Goal: Task Accomplishment & Management: Manage account settings

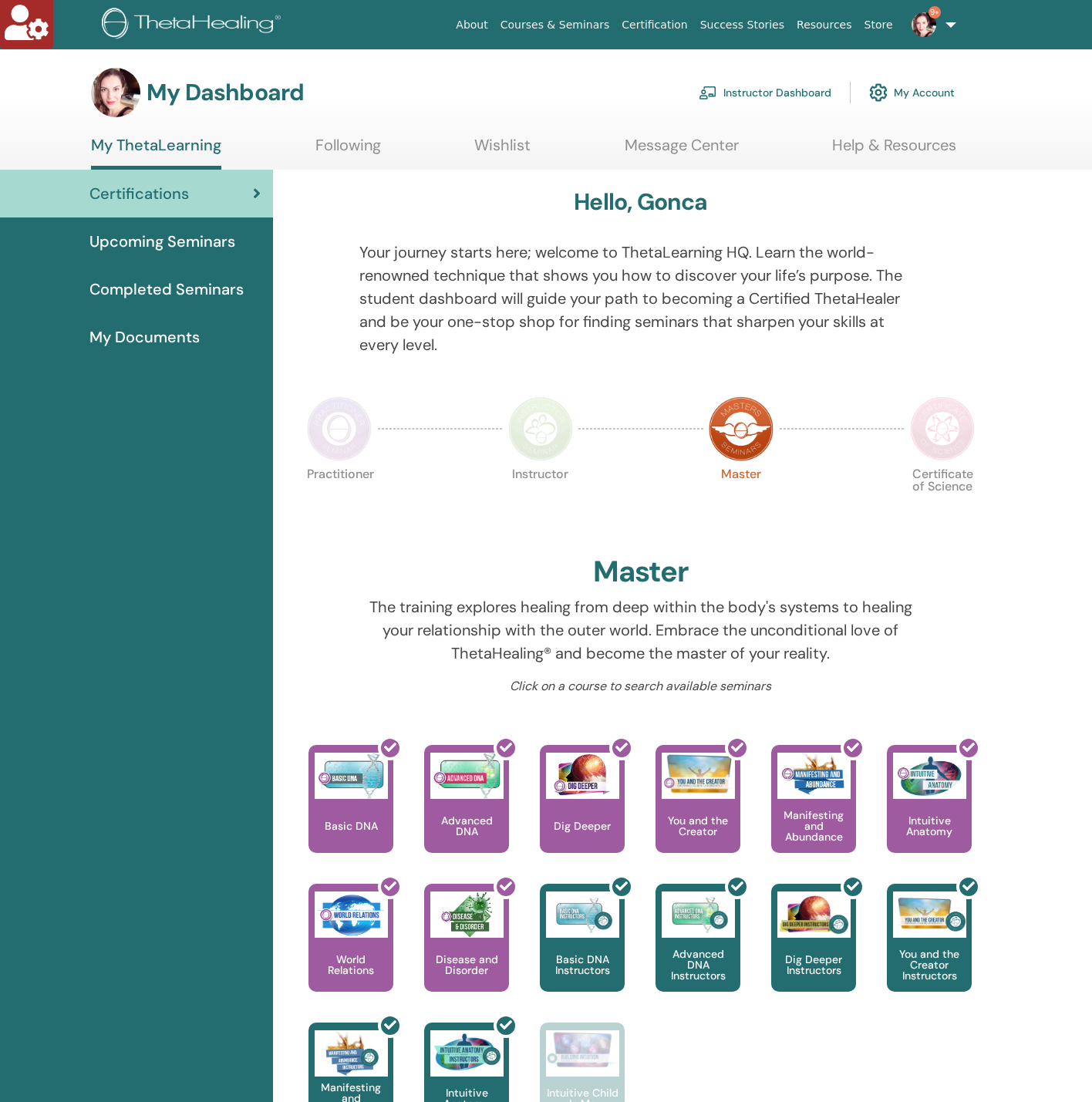
click at [770, 91] on link "Instructor Dashboard" at bounding box center [764, 92] width 133 height 33
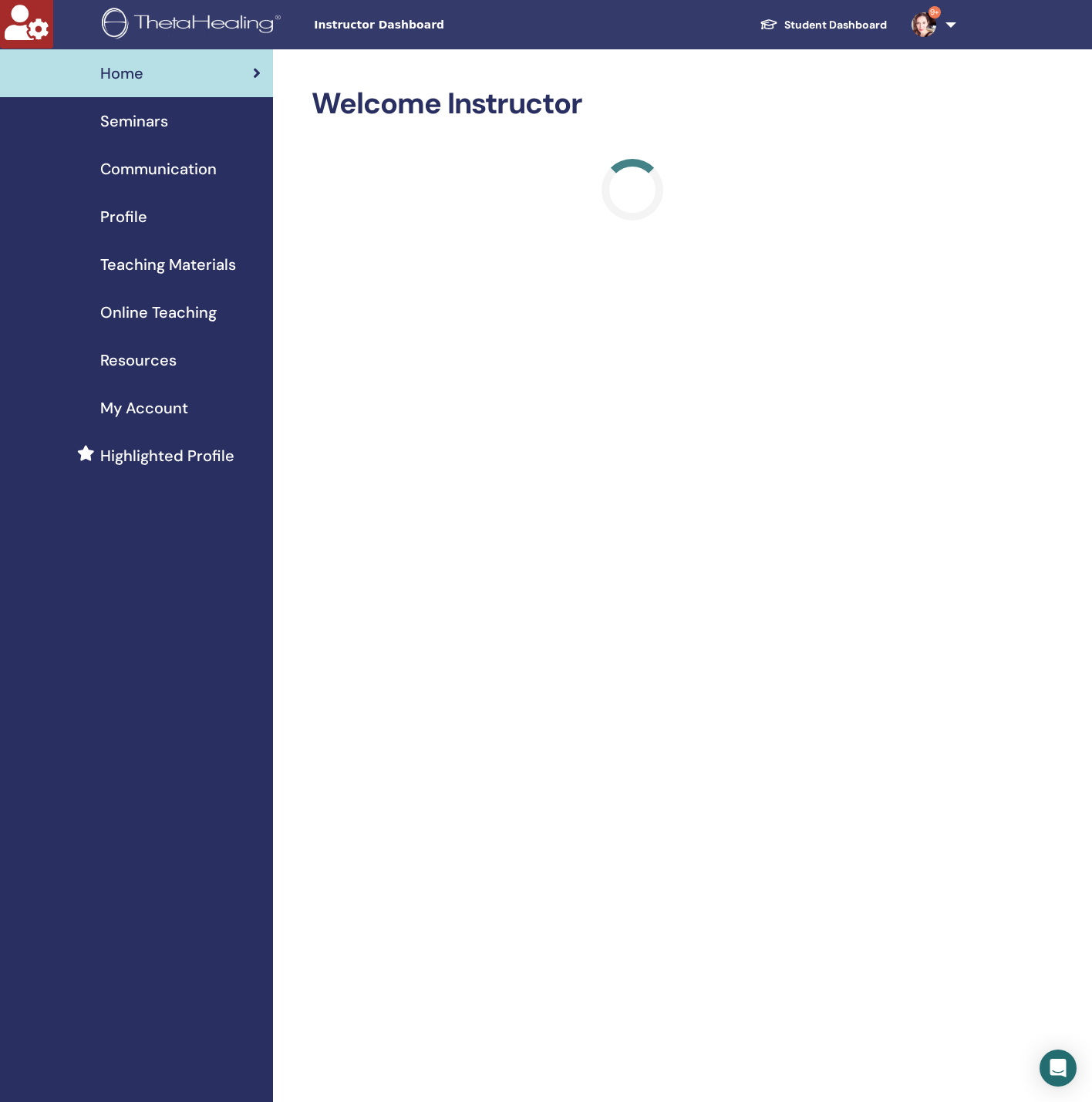
click at [135, 127] on span "Seminars" at bounding box center [134, 121] width 68 height 24
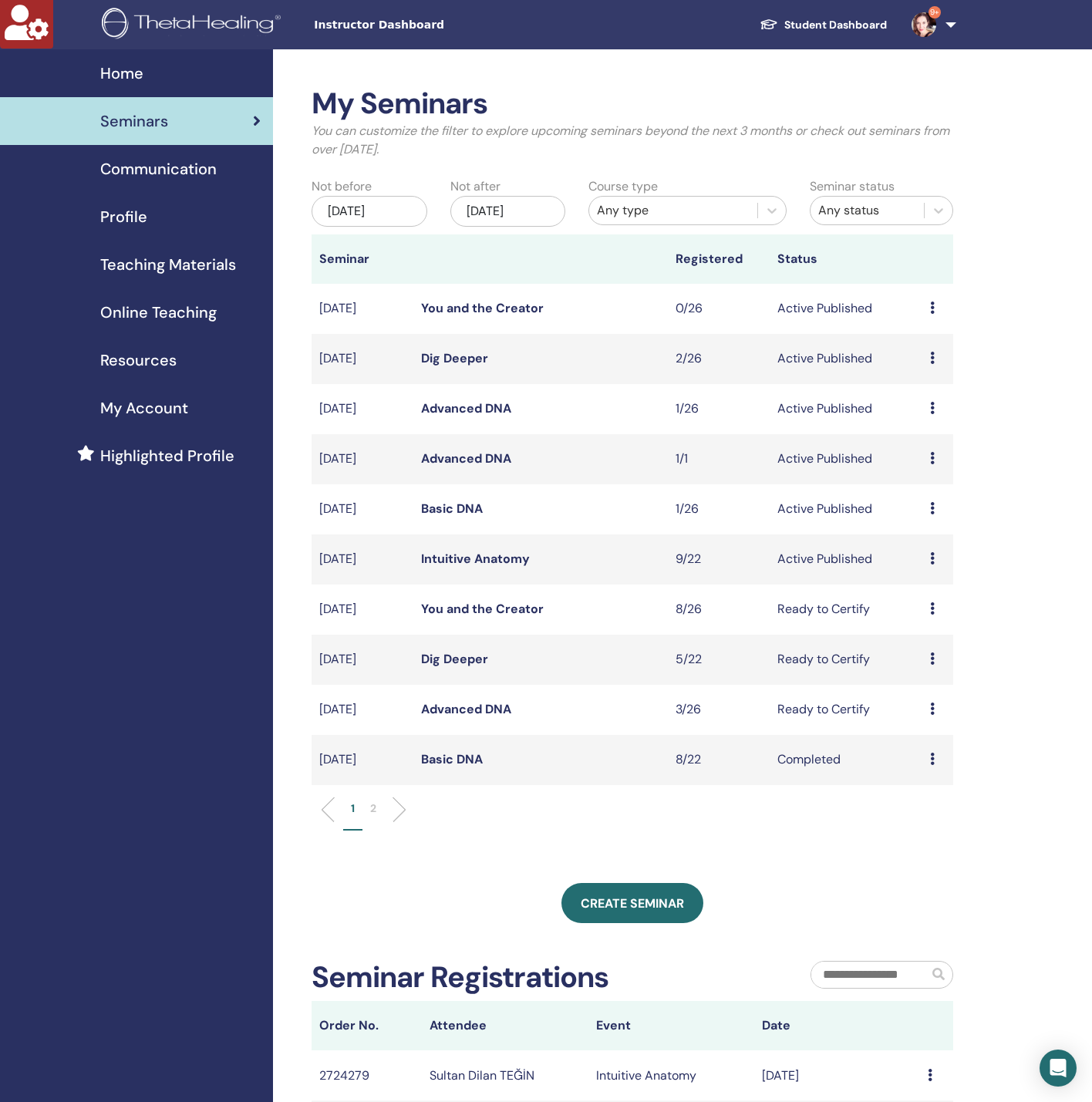
click at [455, 455] on link "Advanced DNA" at bounding box center [466, 459] width 91 height 16
click at [483, 398] on td "Advanced DNA" at bounding box center [540, 408] width 255 height 50
click at [483, 405] on link "Advanced DNA" at bounding box center [466, 408] width 91 height 16
click at [176, 412] on span "My Account" at bounding box center [144, 408] width 88 height 24
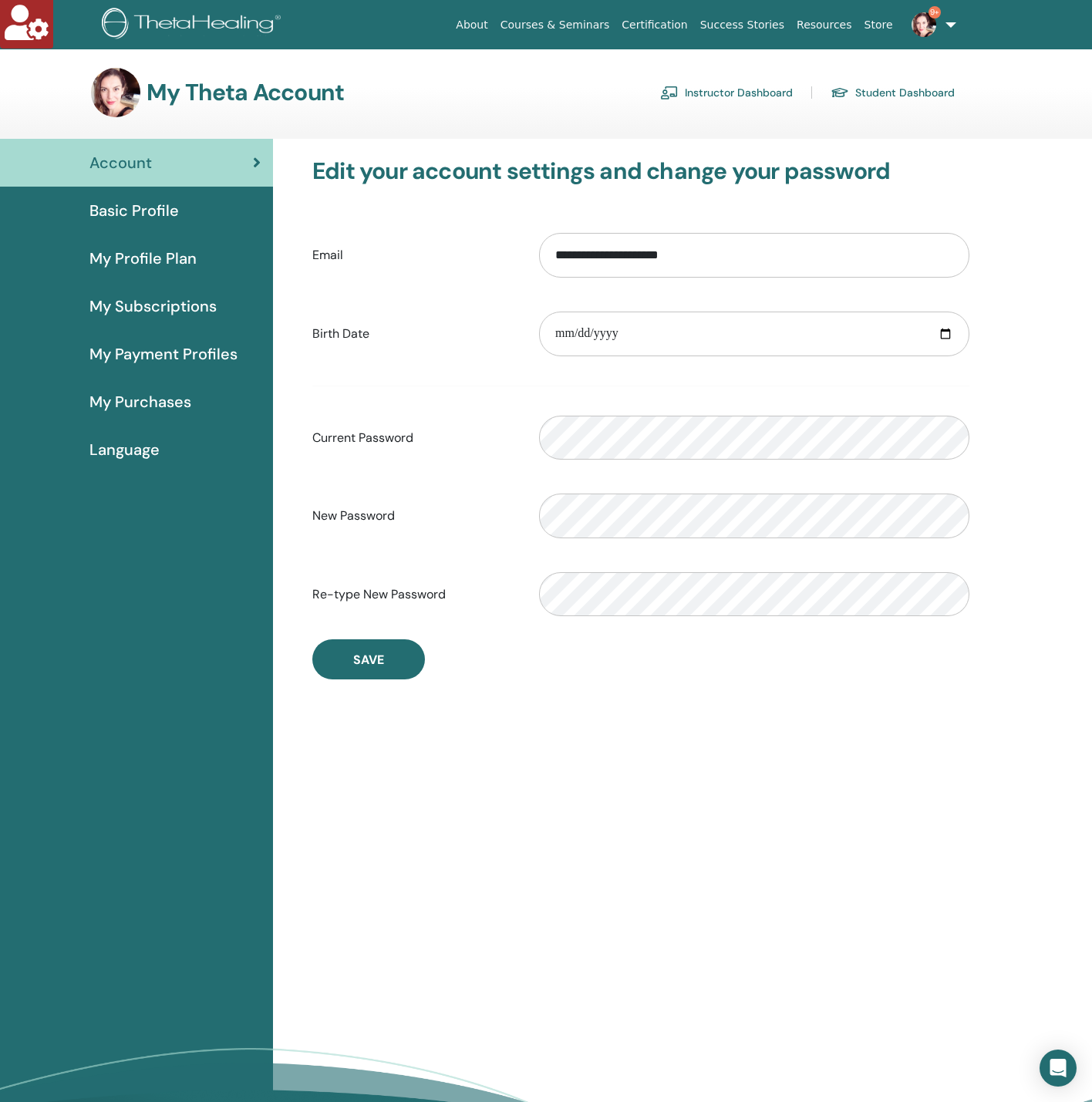
click at [162, 209] on span "Basic Profile" at bounding box center [134, 211] width 90 height 24
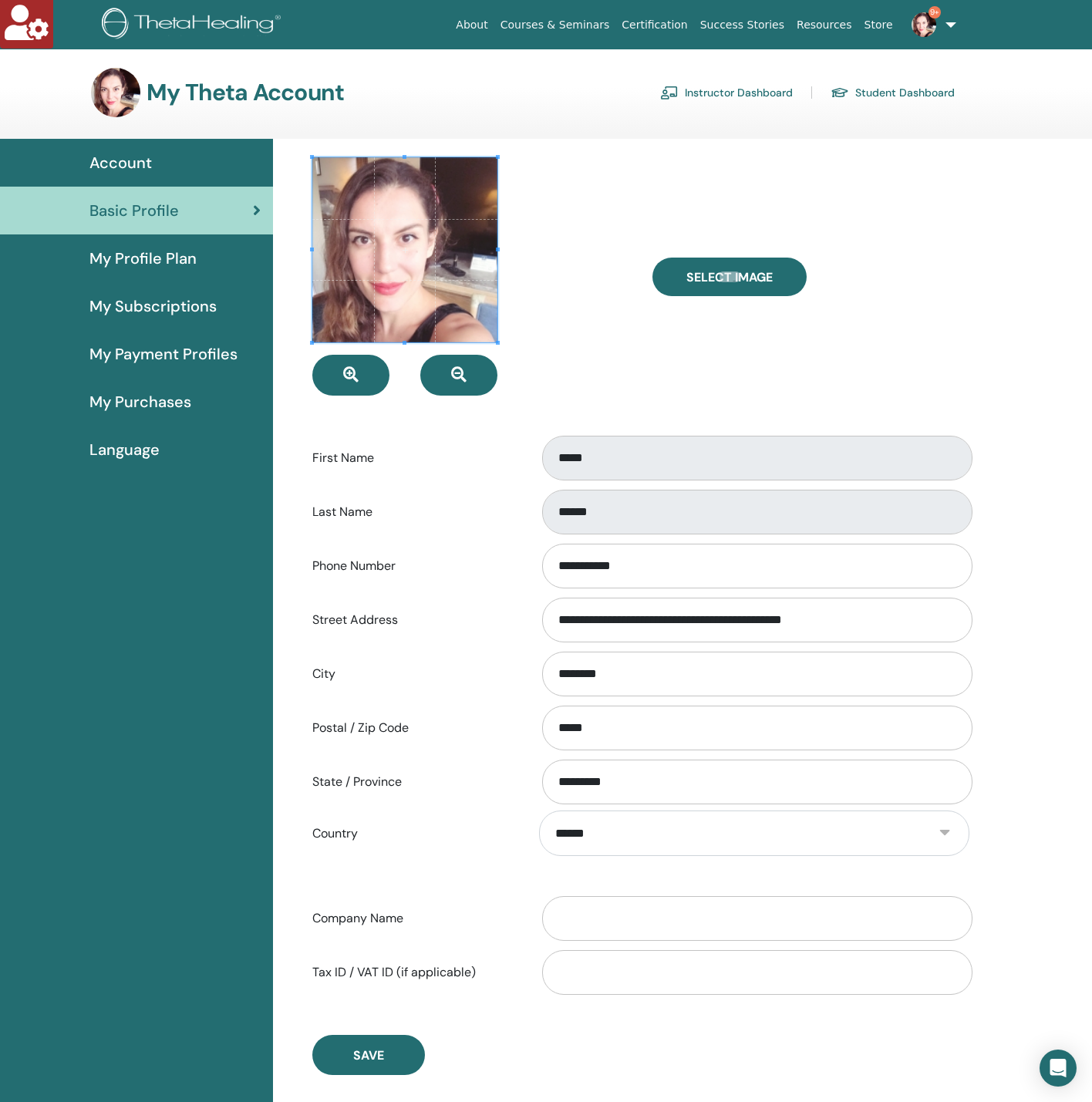
click at [721, 97] on link "Instructor Dashboard" at bounding box center [726, 92] width 133 height 25
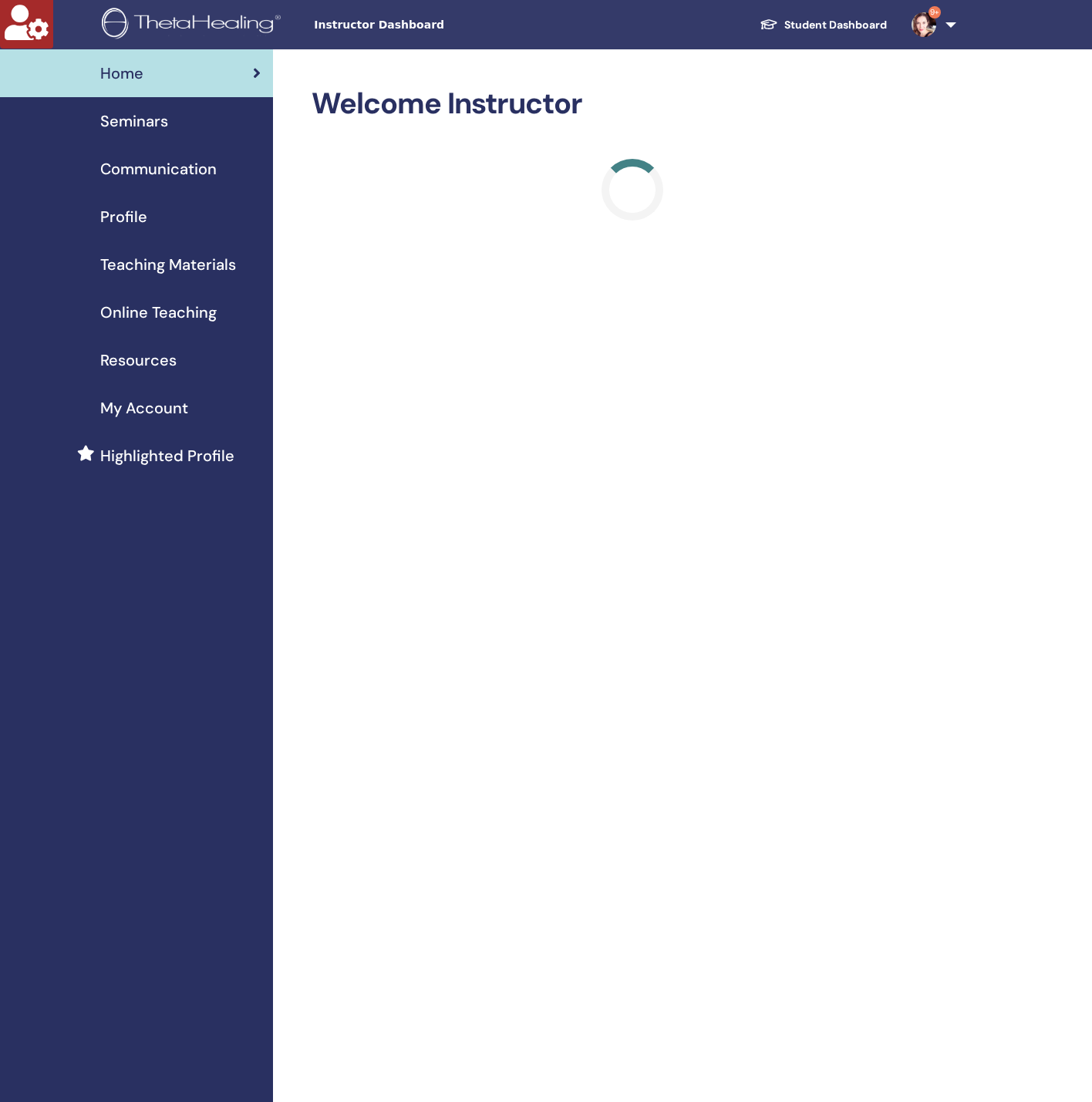
click at [145, 217] on span "Profile" at bounding box center [124, 217] width 47 height 24
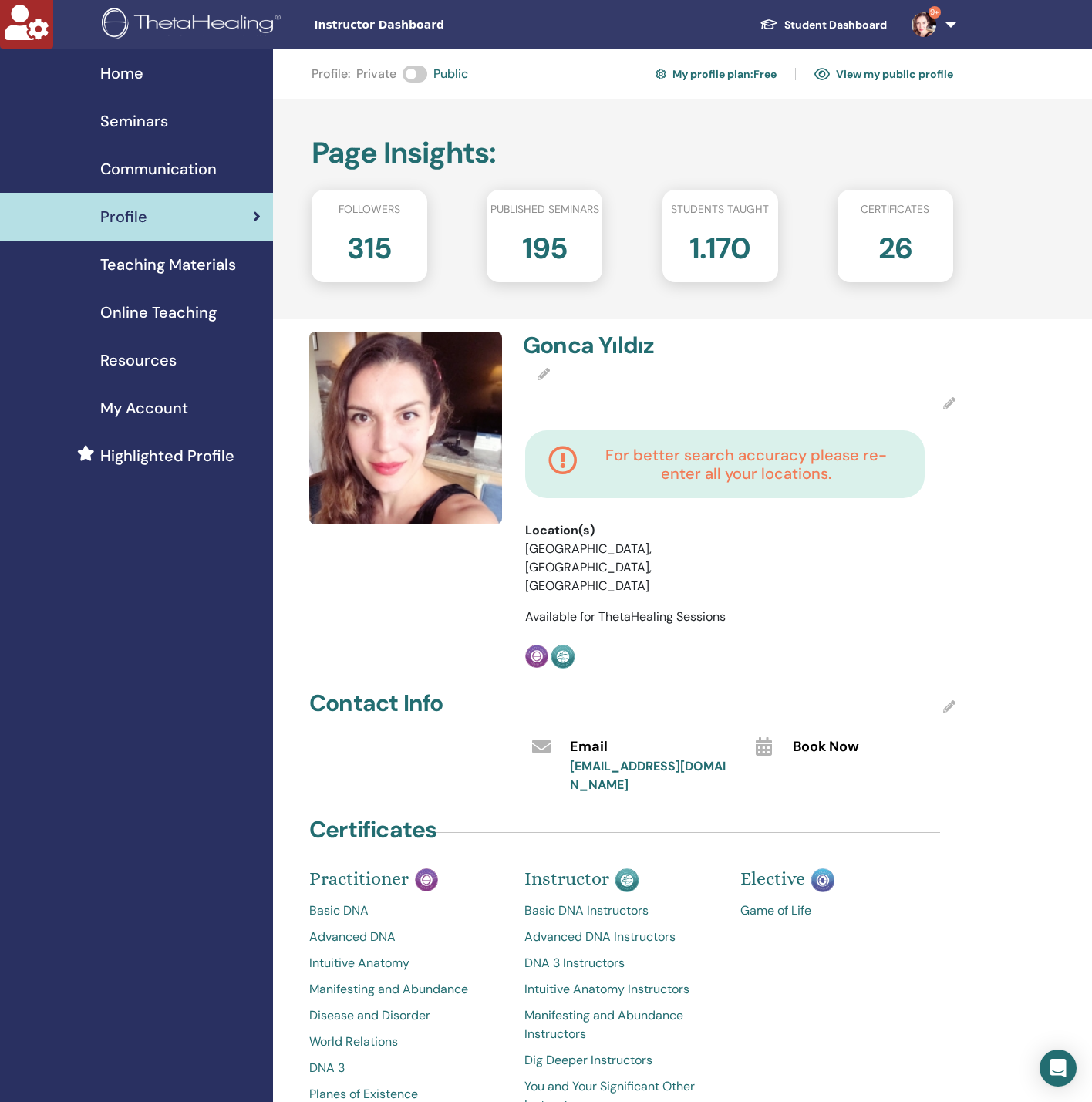
click at [949, 398] on icon at bounding box center [949, 403] width 13 height 13
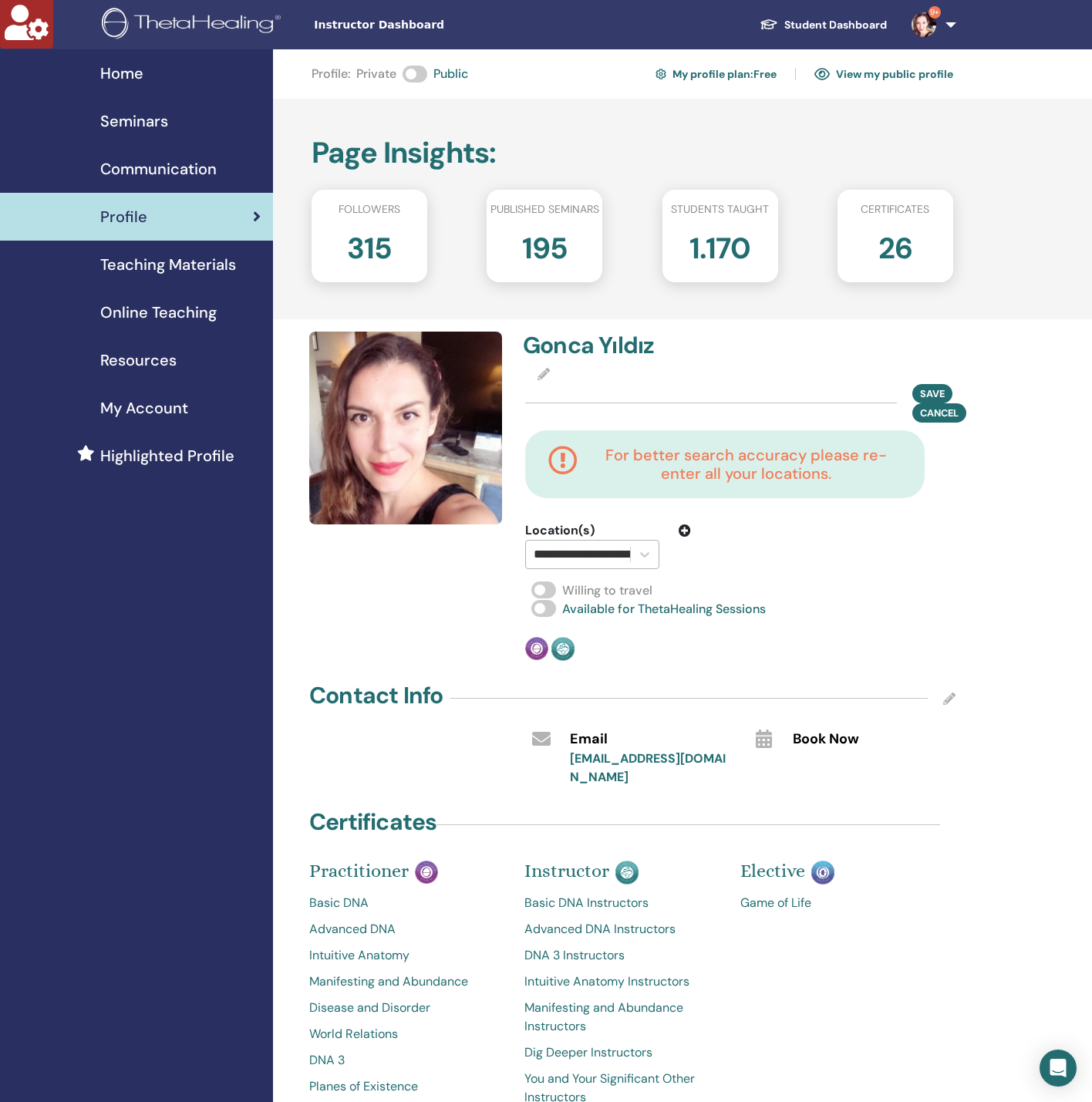
scroll to position [0, 41]
click at [626, 553] on div "**********" at bounding box center [578, 554] width 104 height 28
click at [626, 553] on div at bounding box center [578, 554] width 104 height 28
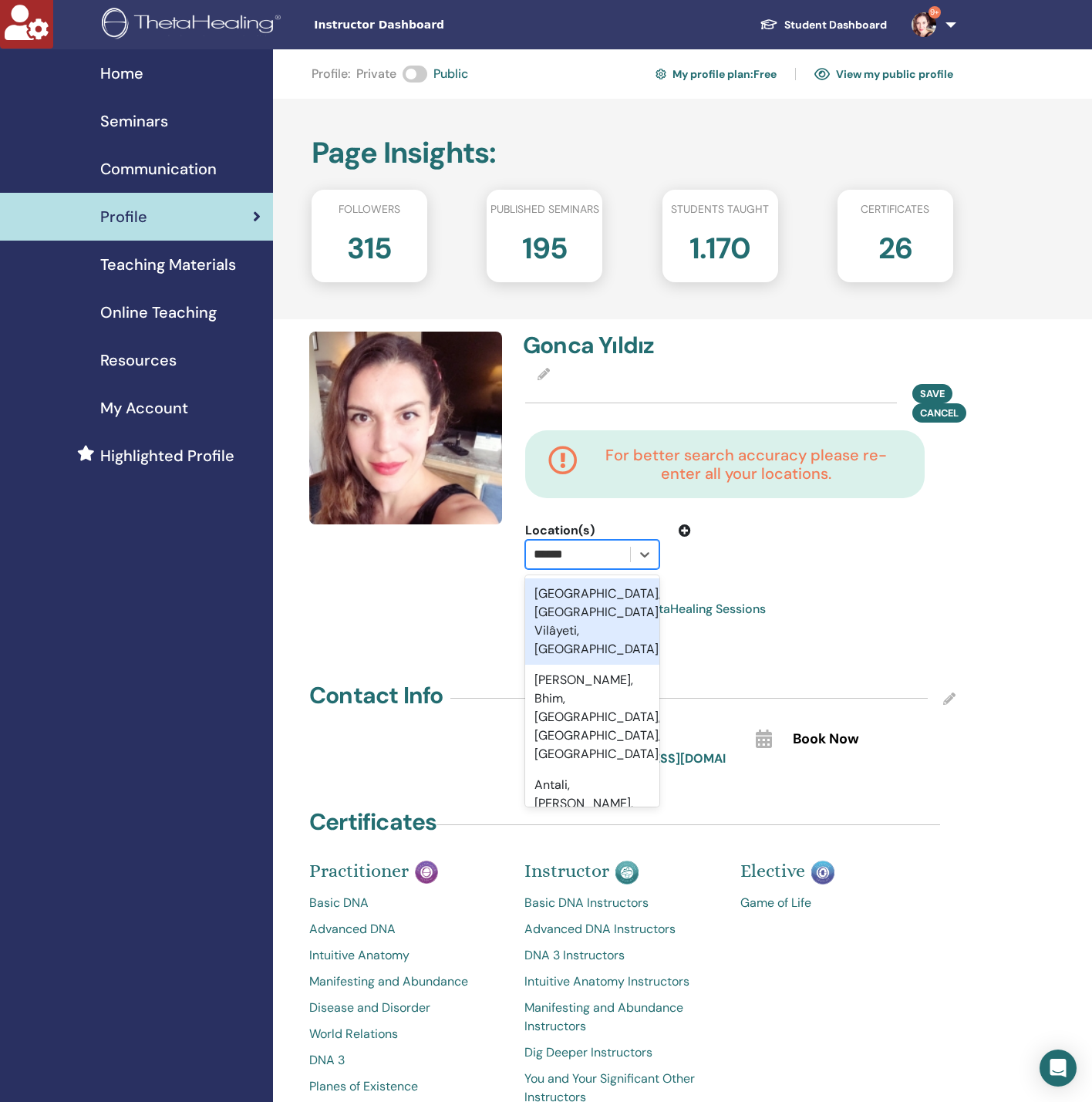
type input "*****"
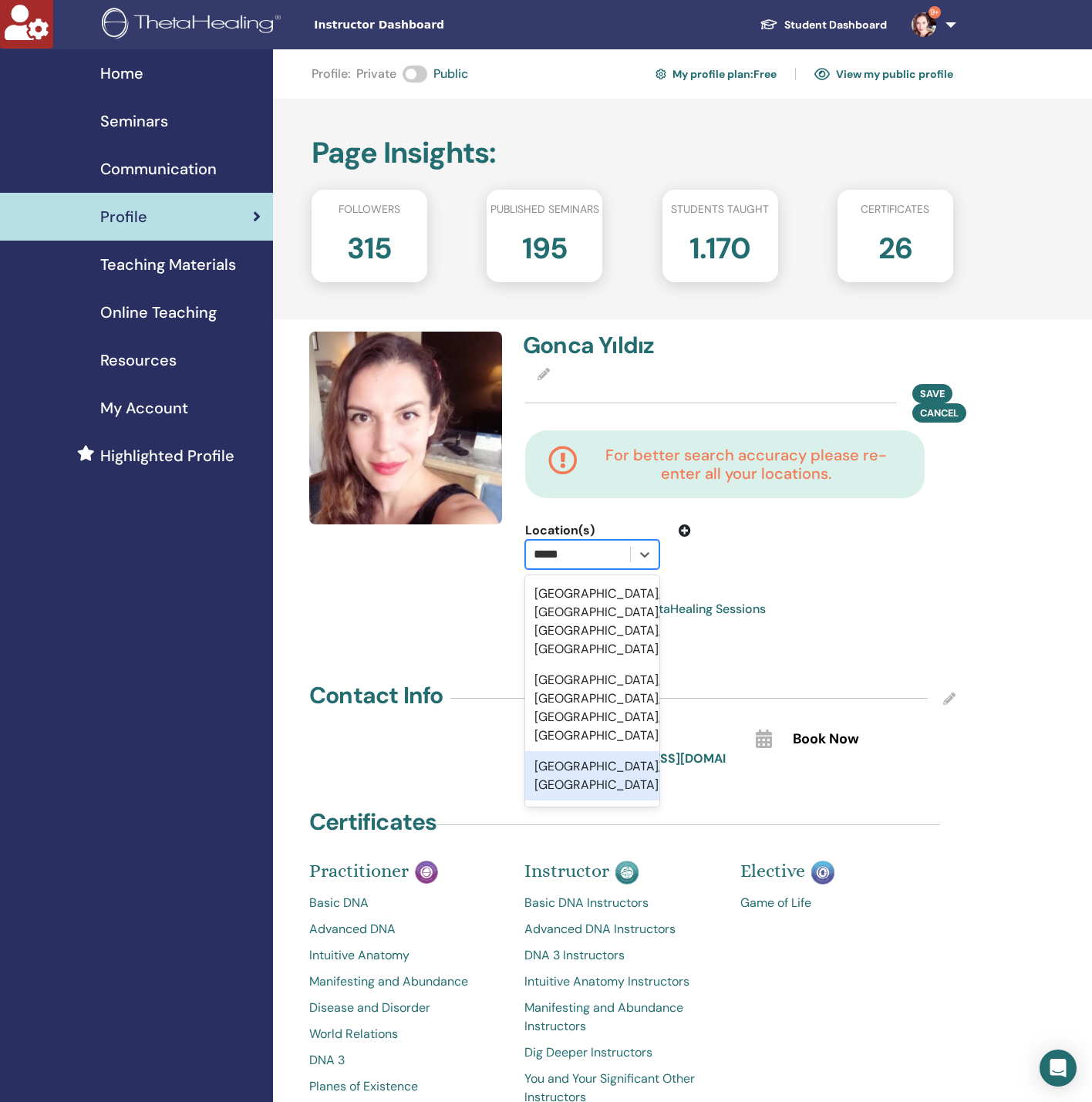
click at [602, 751] on div "[GEOGRAPHIC_DATA], [GEOGRAPHIC_DATA]" at bounding box center [592, 775] width 134 height 49
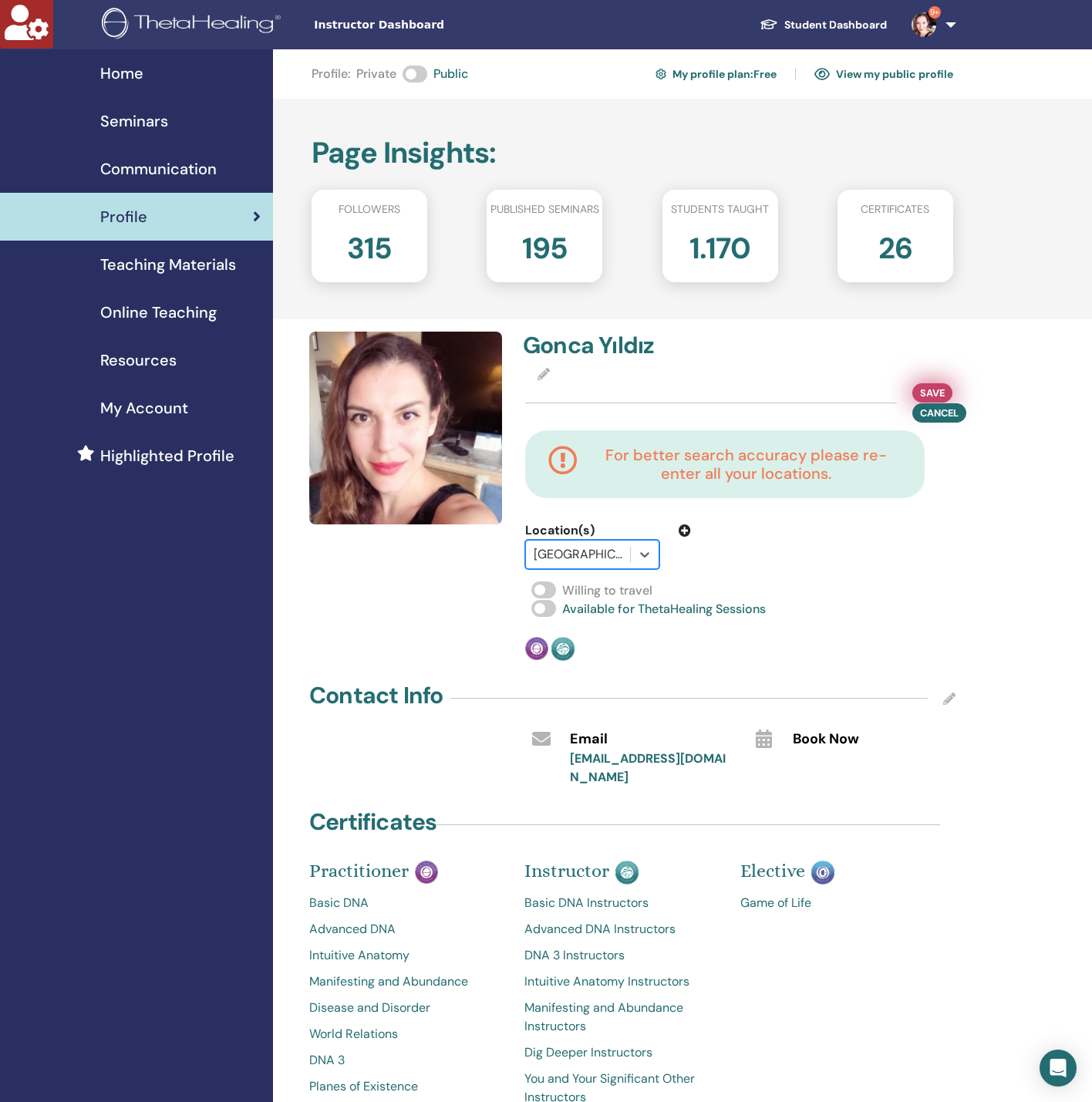
click at [935, 394] on span "Save" at bounding box center [932, 393] width 25 height 16
